Goal: Feedback & Contribution: Leave review/rating

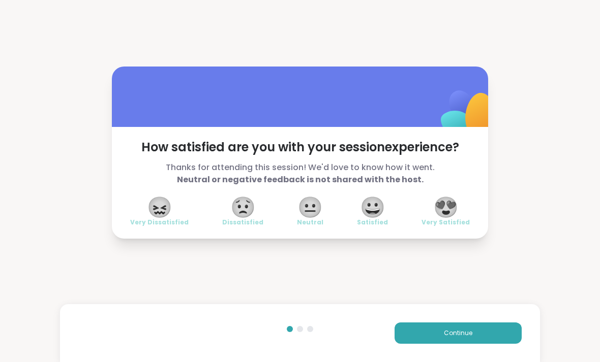
click at [454, 206] on span "😍" at bounding box center [445, 207] width 25 height 18
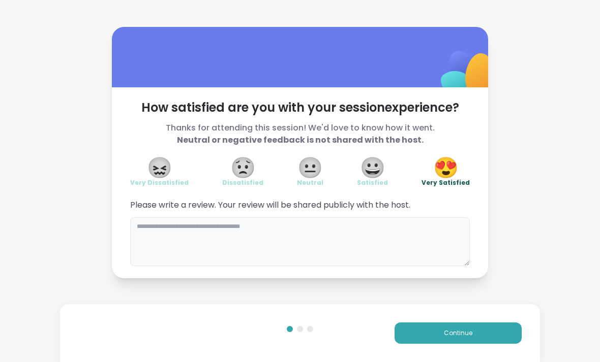
click at [408, 228] on textarea at bounding box center [300, 242] width 340 height 49
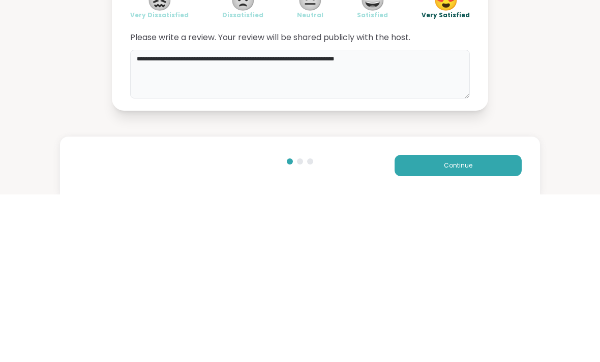
type textarea "**********"
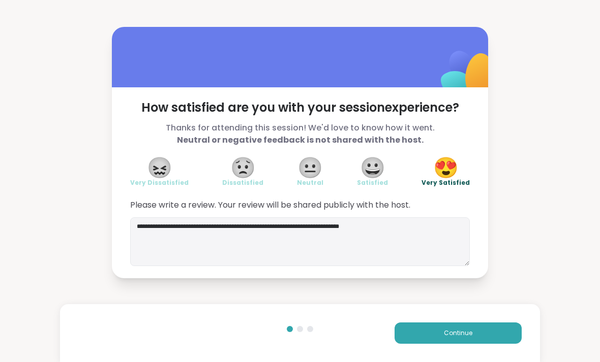
click at [466, 340] on button "Continue" at bounding box center [458, 333] width 127 height 21
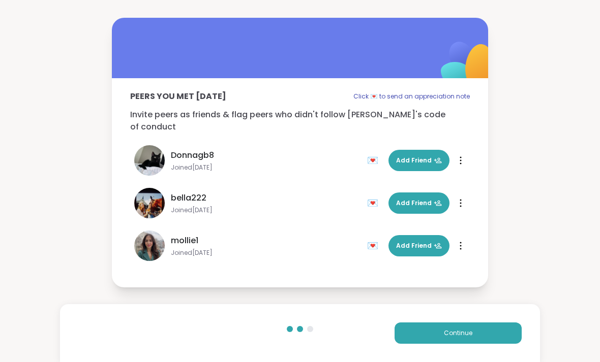
click at [428, 156] on span "Add Friend" at bounding box center [419, 160] width 46 height 9
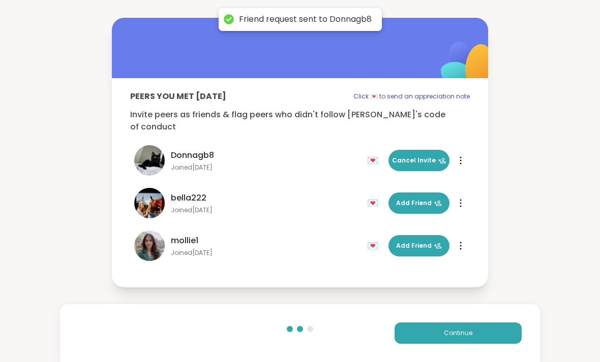
click at [424, 242] on span "Add Friend" at bounding box center [419, 245] width 46 height 9
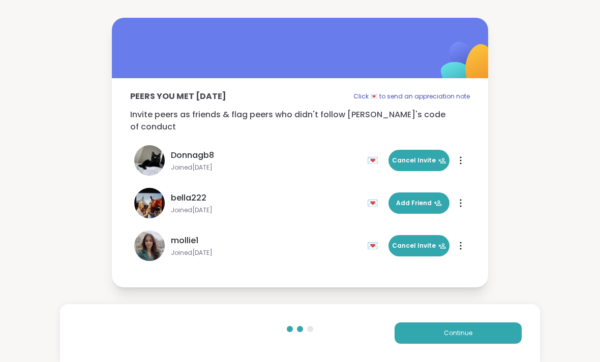
click at [474, 334] on button "Continue" at bounding box center [458, 333] width 127 height 21
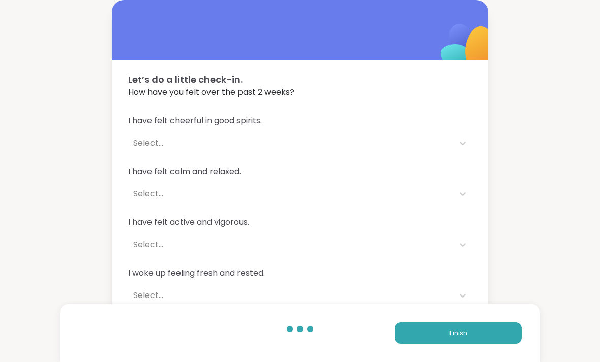
click at [478, 335] on button "Finish" at bounding box center [458, 333] width 127 height 21
